Goal: Find specific page/section: Find specific page/section

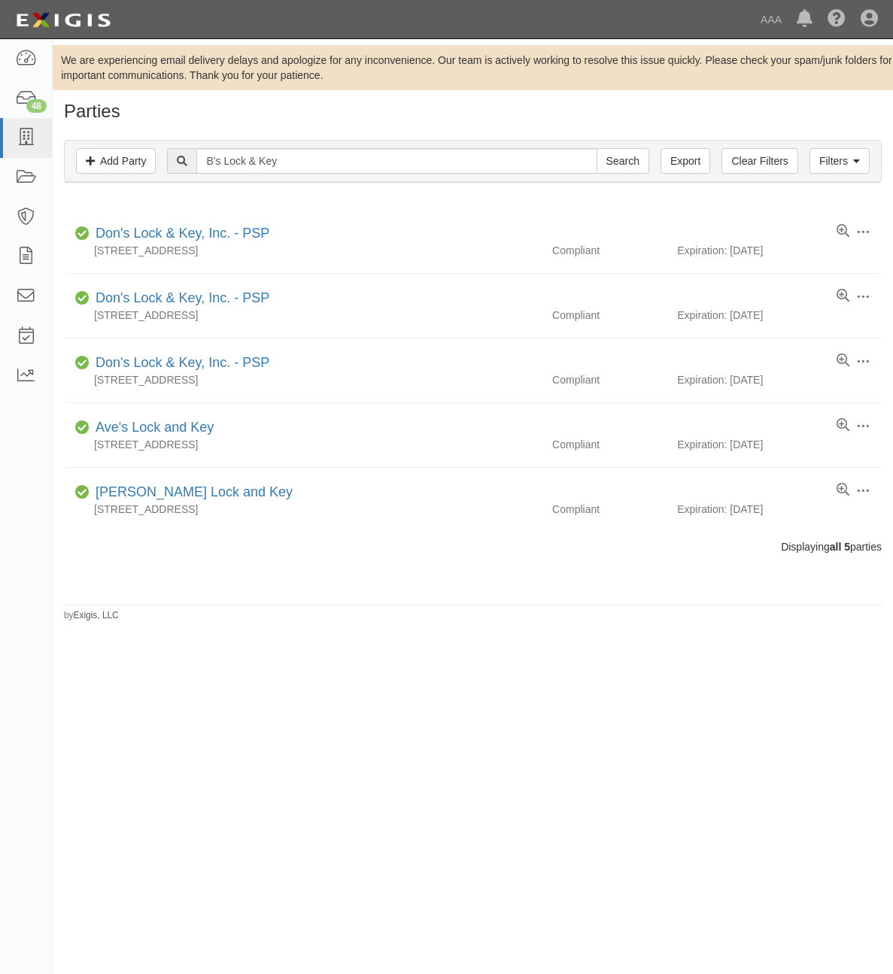
click at [302, 156] on input "B's Lock & Key" at bounding box center [396, 161] width 400 height 26
type input "B"
type input "LK Towing"
click at [597, 148] on input "Search" at bounding box center [623, 161] width 53 height 26
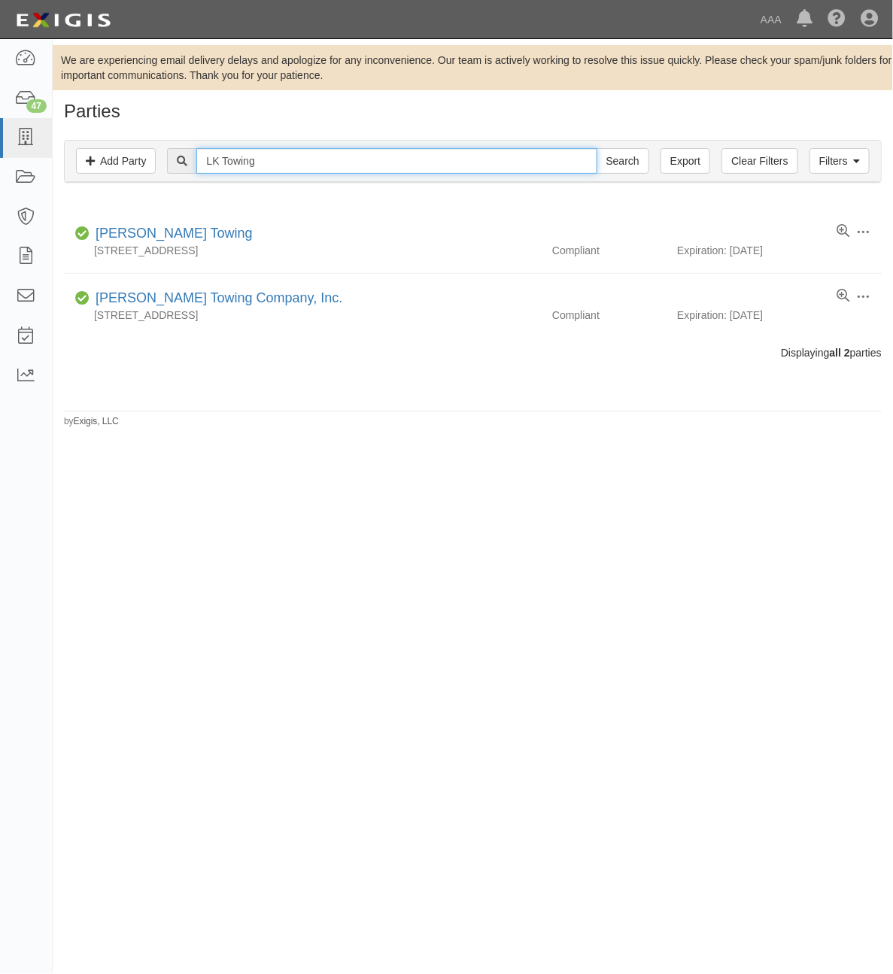
click at [302, 156] on input "LK Towing" at bounding box center [396, 161] width 400 height 26
type input "[GEOGRAPHIC_DATA]"
click at [597, 148] on input "Search" at bounding box center [623, 161] width 53 height 26
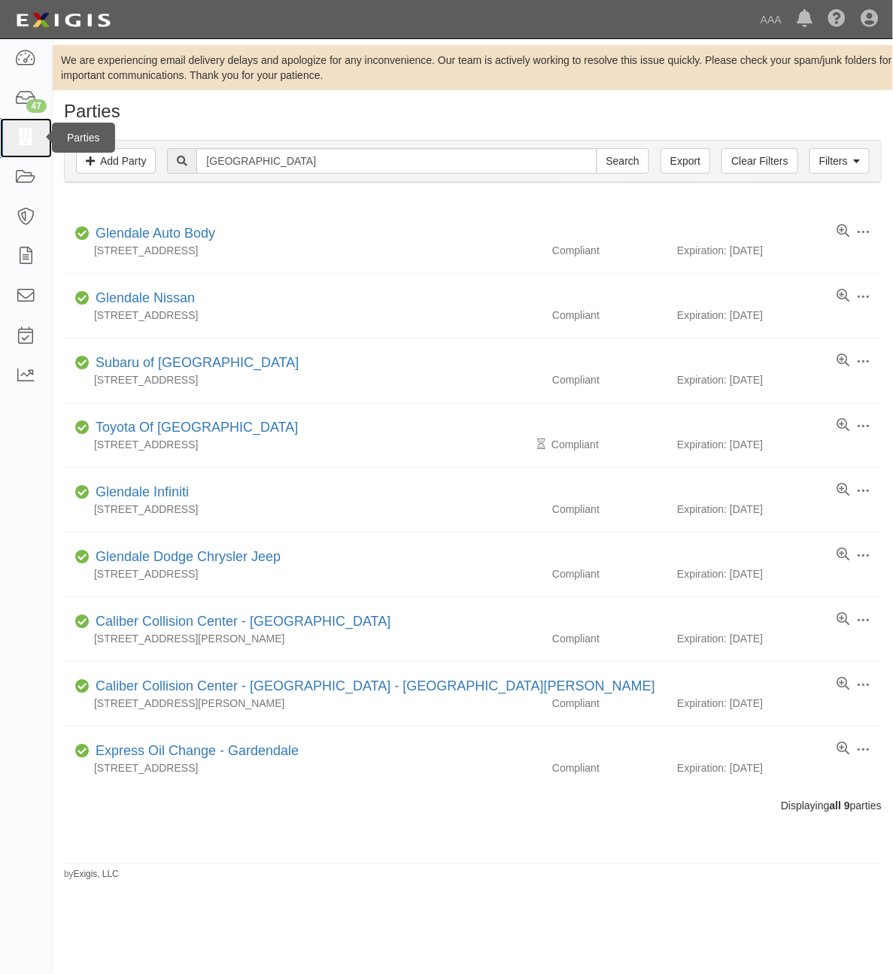
click at [27, 141] on icon at bounding box center [25, 137] width 21 height 17
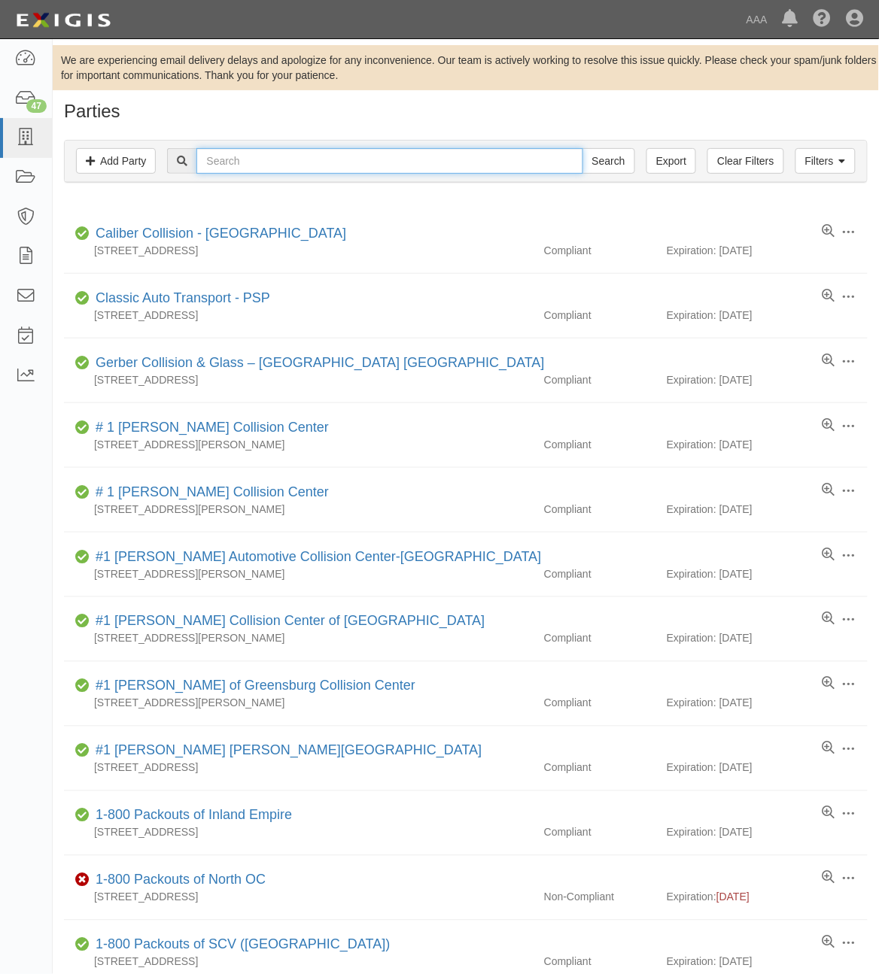
click at [279, 162] on input "text" at bounding box center [389, 161] width 386 height 26
click at [582, 148] on input "Search" at bounding box center [608, 161] width 53 height 26
click at [279, 162] on input "160353" at bounding box center [389, 161] width 386 height 26
type input "16035"
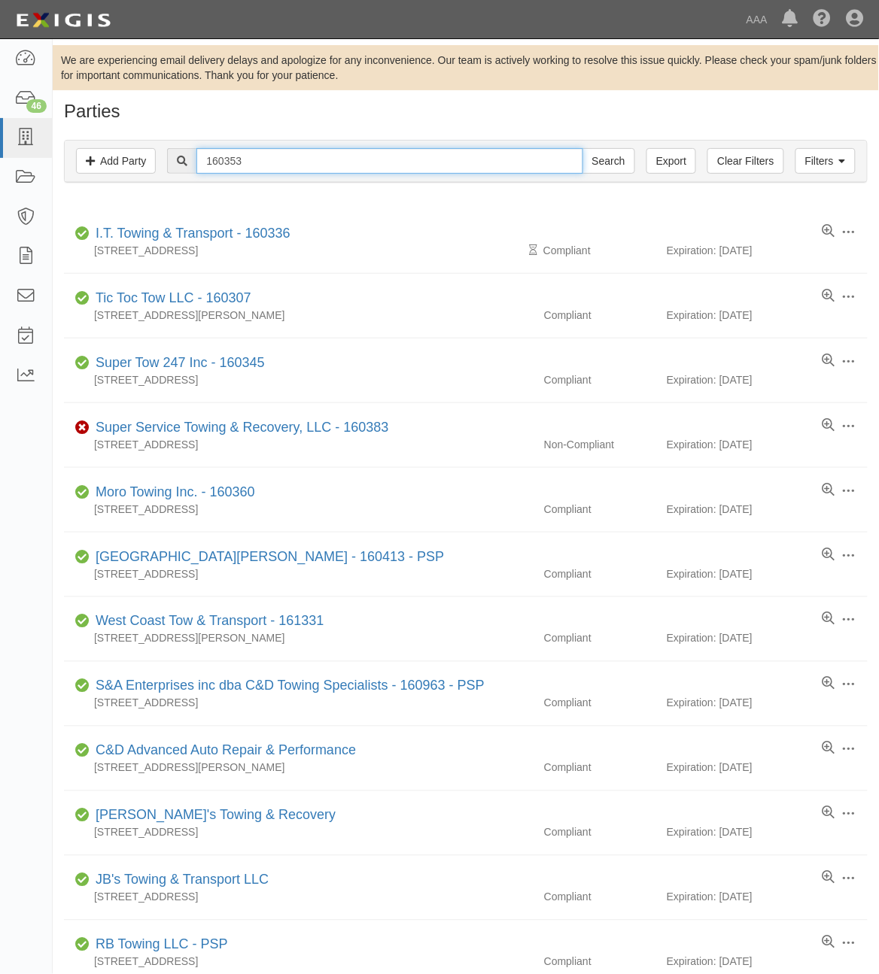
click at [279, 162] on input "160353" at bounding box center [389, 161] width 386 height 26
type input "160352"
click at [582, 148] on input "Search" at bounding box center [608, 161] width 53 height 26
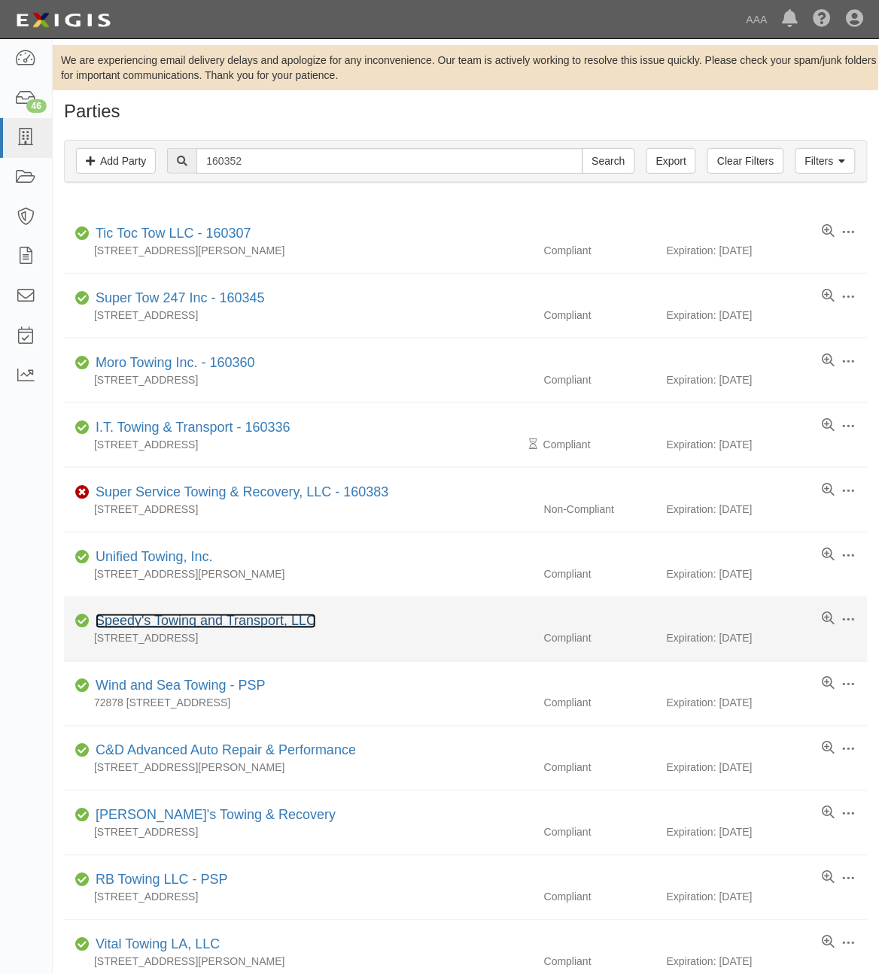
click at [245, 618] on link "Speedy's Towing and Transport, LLC" at bounding box center [206, 621] width 220 height 15
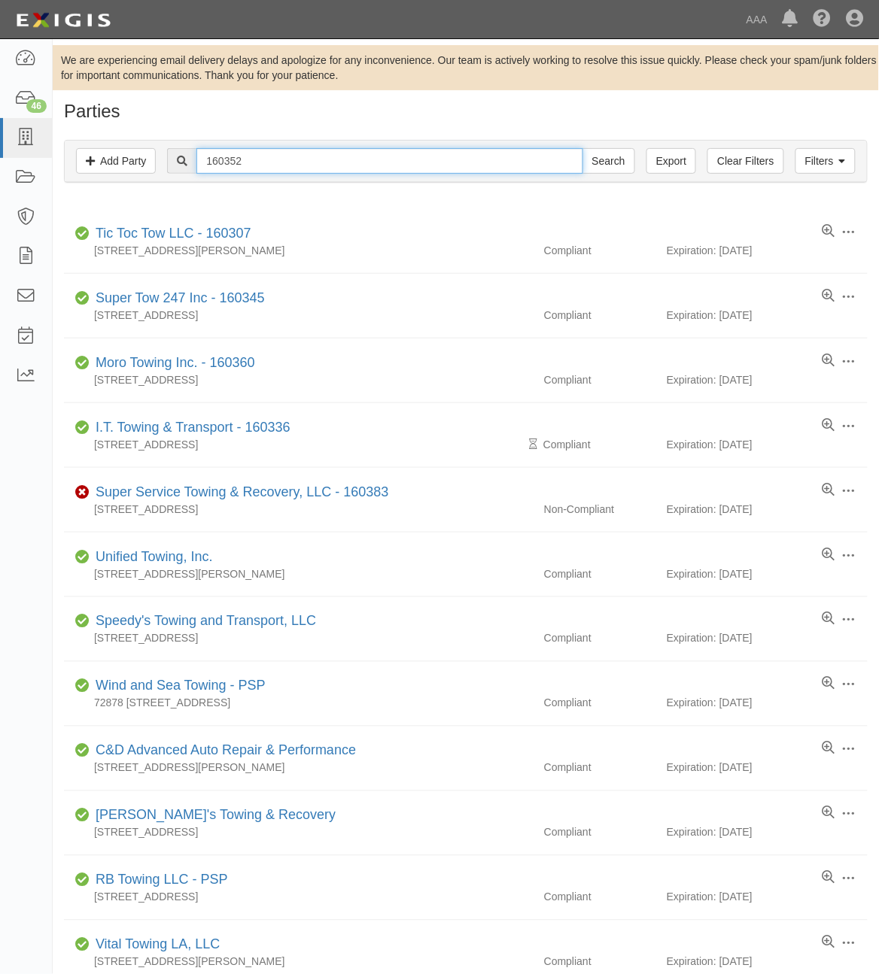
click at [235, 158] on input "160352" at bounding box center [389, 161] width 386 height 26
type input "SPeedy Tow"
click at [582, 148] on input "Search" at bounding box center [608, 161] width 53 height 26
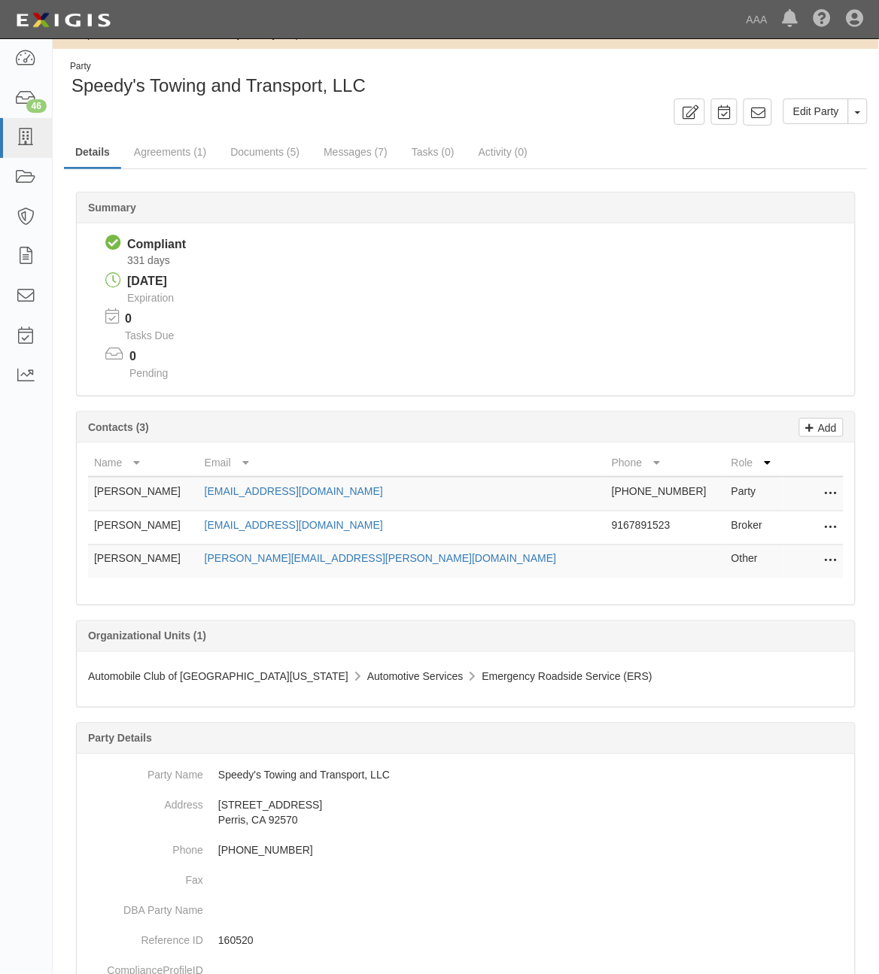
scroll to position [24, 0]
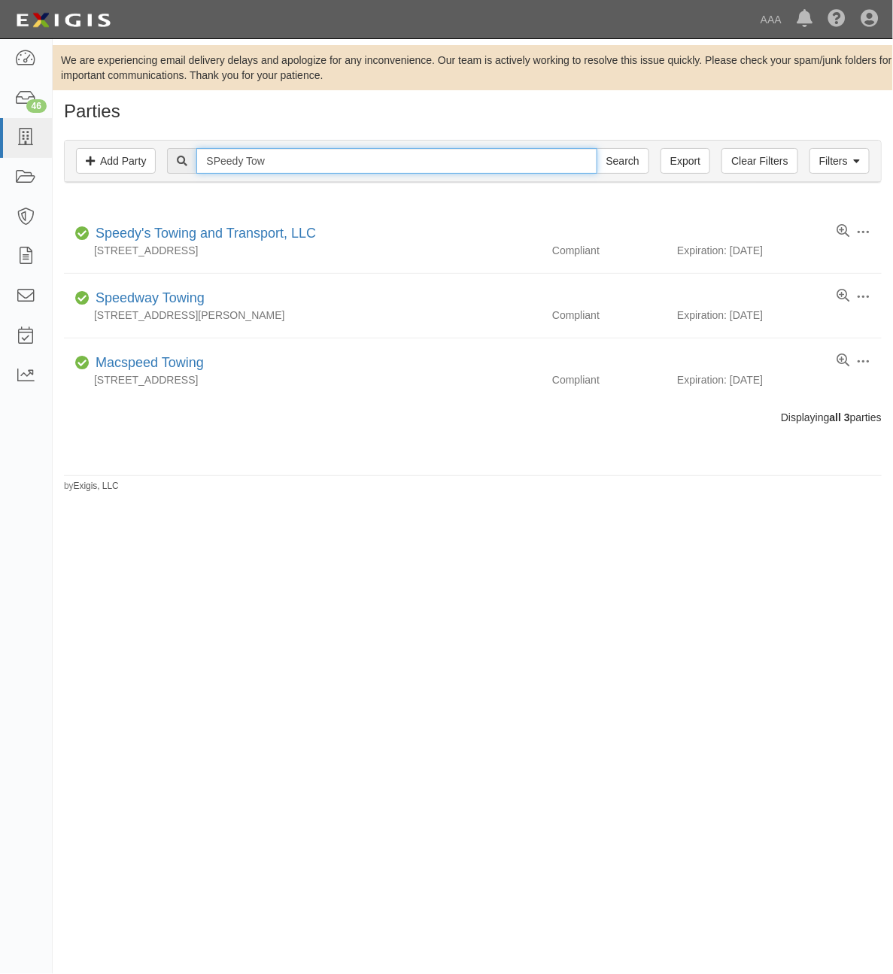
click at [292, 159] on input "SPeedy Tow" at bounding box center [396, 161] width 400 height 26
type input "SPeedy Tow"
click at [597, 148] on input "Search" at bounding box center [623, 161] width 53 height 26
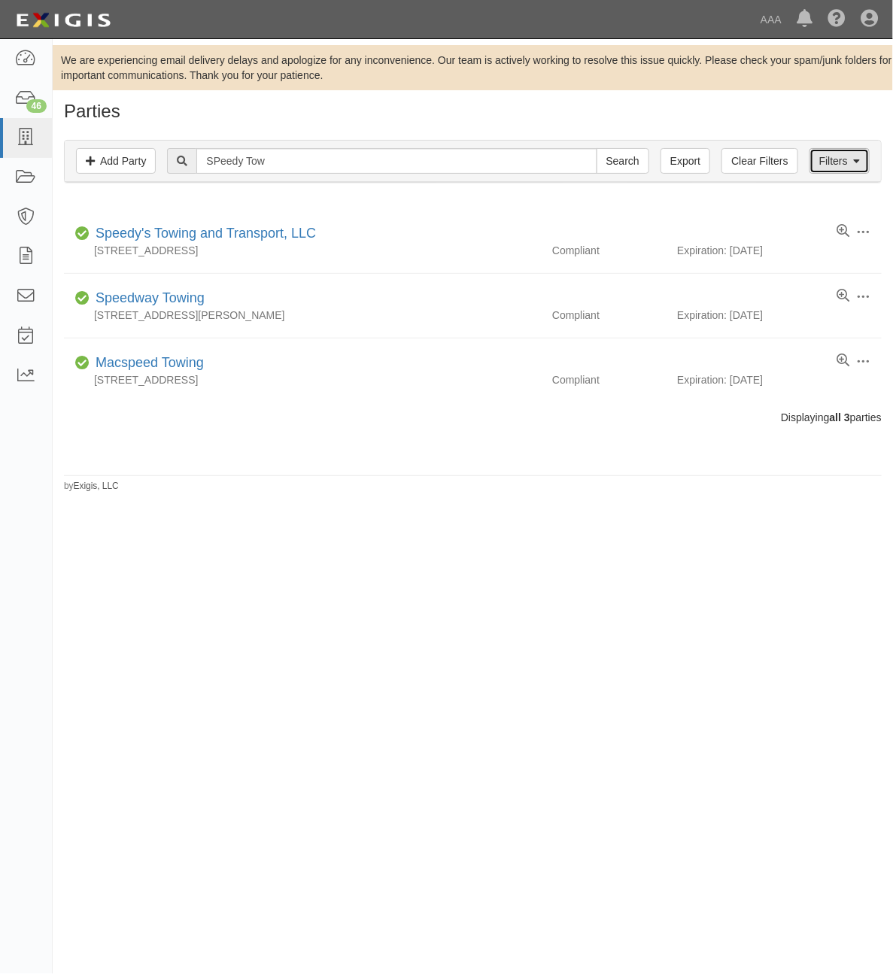
click at [832, 159] on link "Filters" at bounding box center [839, 161] width 60 height 26
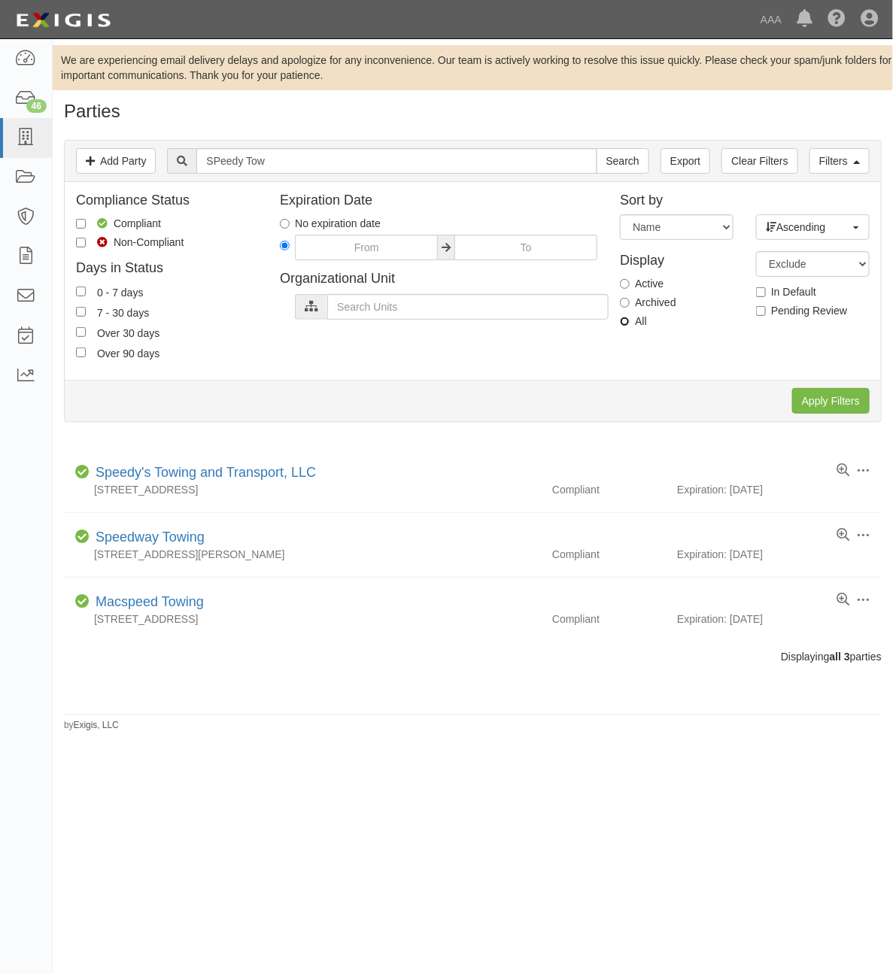
click at [627, 318] on input "All" at bounding box center [625, 322] width 10 height 10
radio input "true"
click at [836, 405] on input "Apply Filters" at bounding box center [830, 401] width 77 height 26
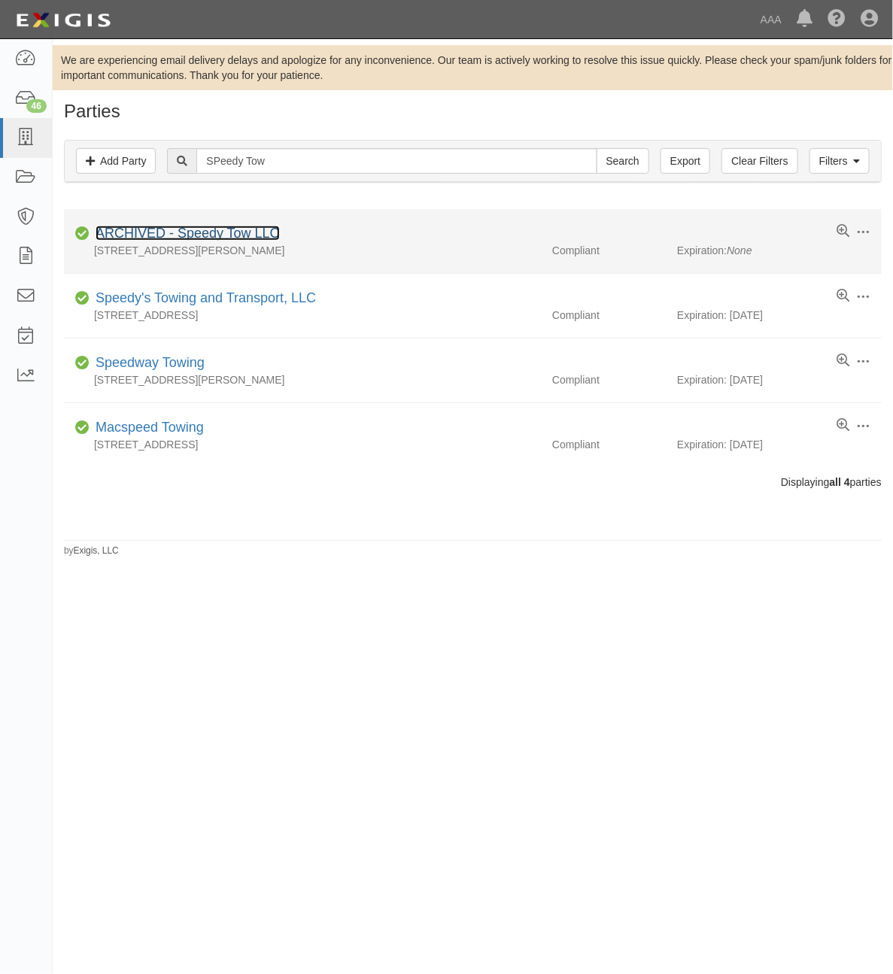
click at [207, 239] on link "ARCHIVED - Speedy Tow LLC" at bounding box center [188, 233] width 184 height 15
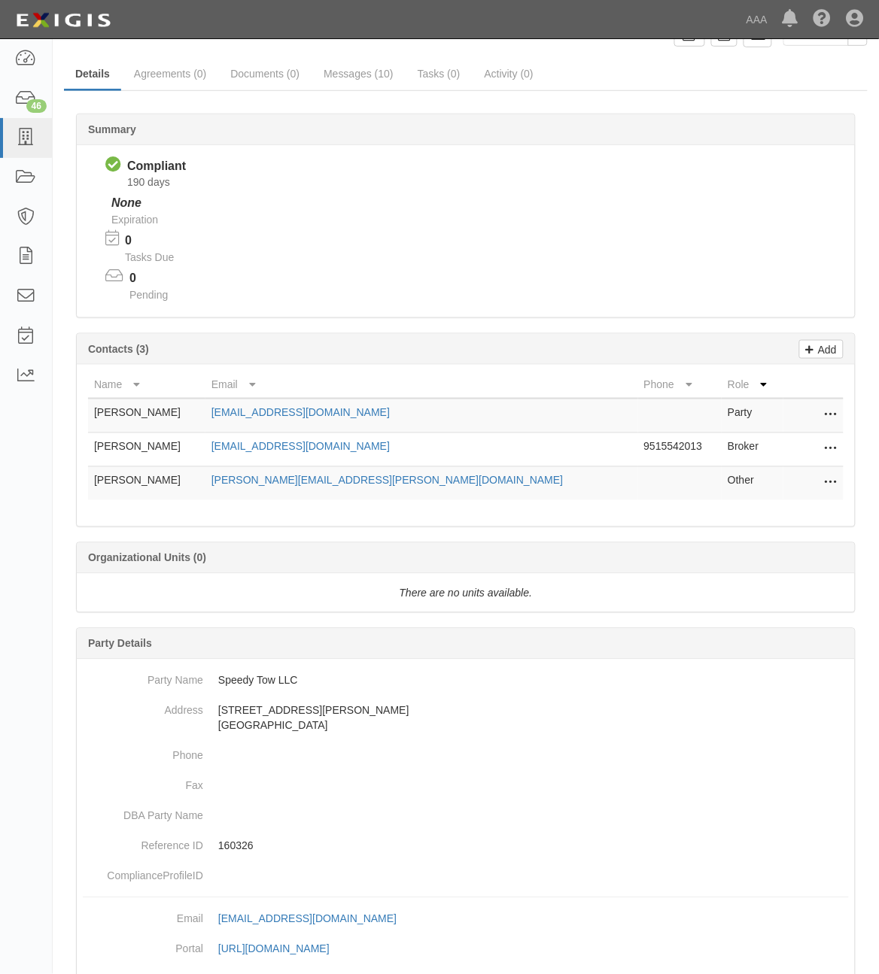
scroll to position [175, 0]
